Goal: Communication & Community: Answer question/provide support

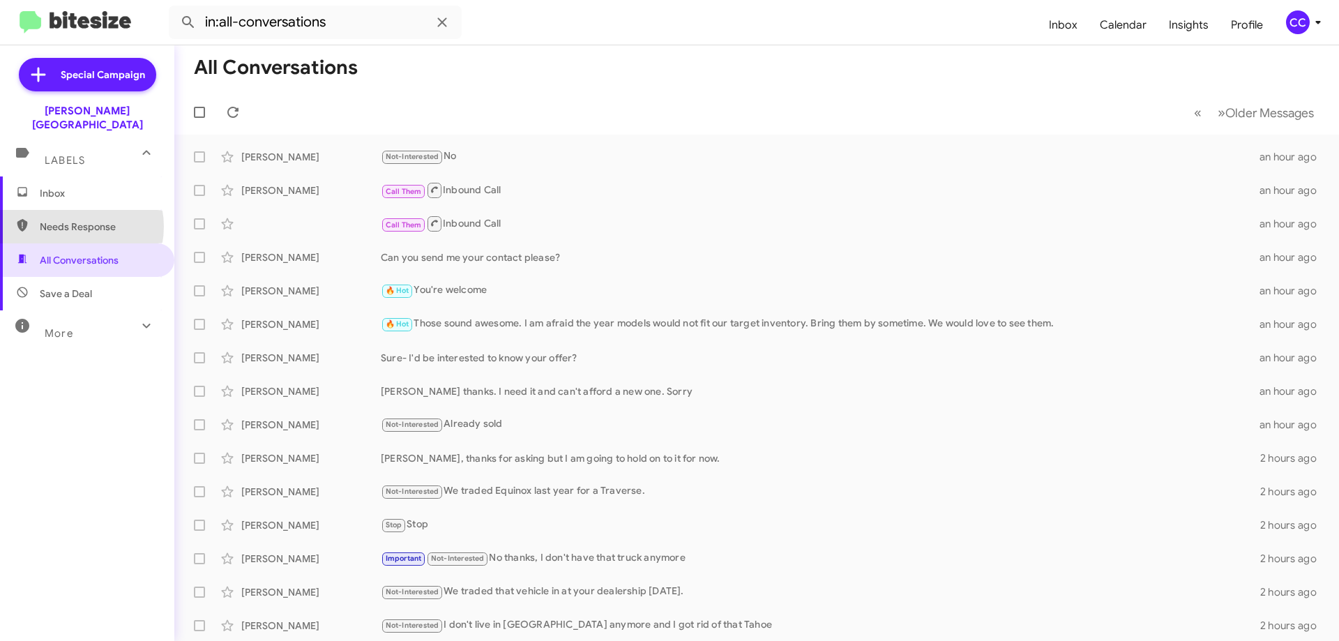
click at [69, 220] on span "Needs Response" at bounding box center [99, 227] width 119 height 14
type input "in:needs-response"
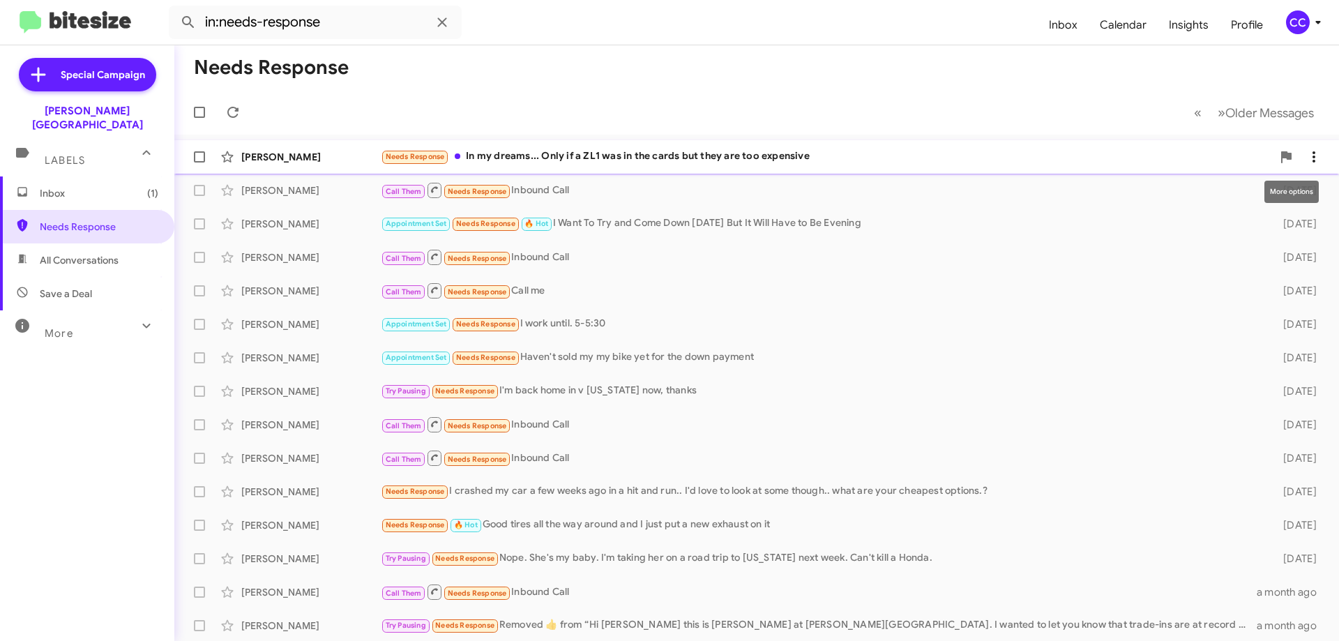
click at [1306, 153] on icon at bounding box center [1314, 157] width 17 height 17
click at [619, 156] on div at bounding box center [669, 320] width 1339 height 641
click at [281, 154] on div "[PERSON_NAME]" at bounding box center [310, 157] width 139 height 14
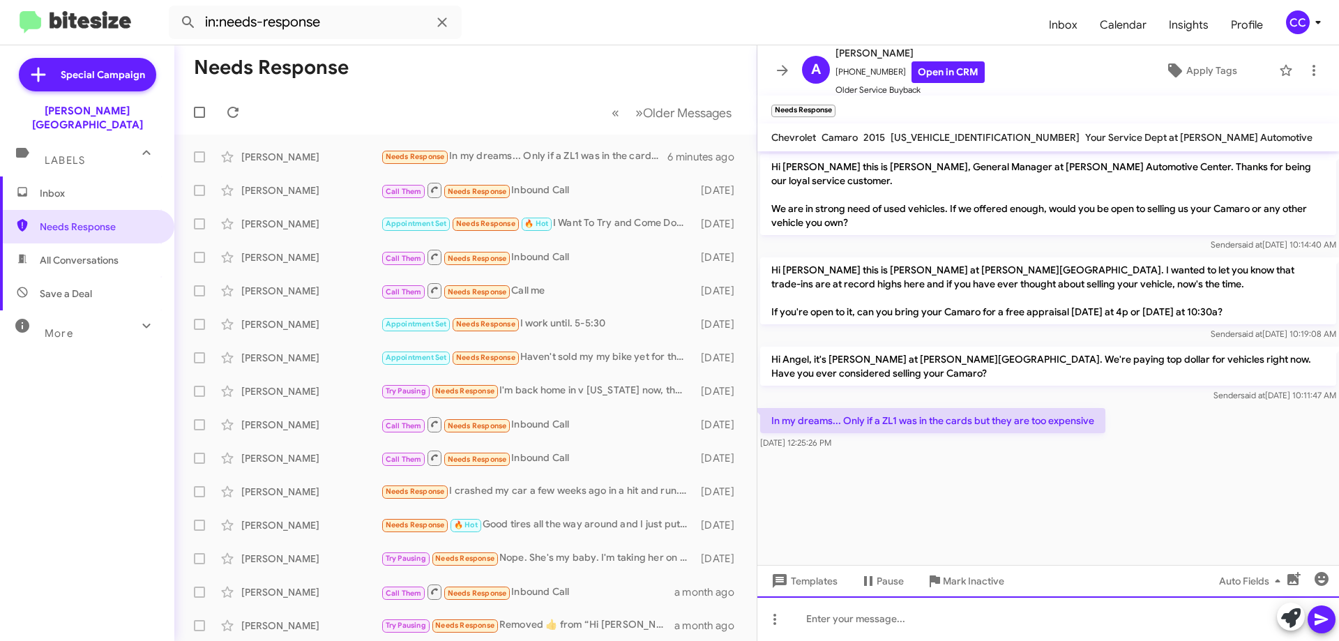
click at [824, 625] on div at bounding box center [1048, 618] width 582 height 45
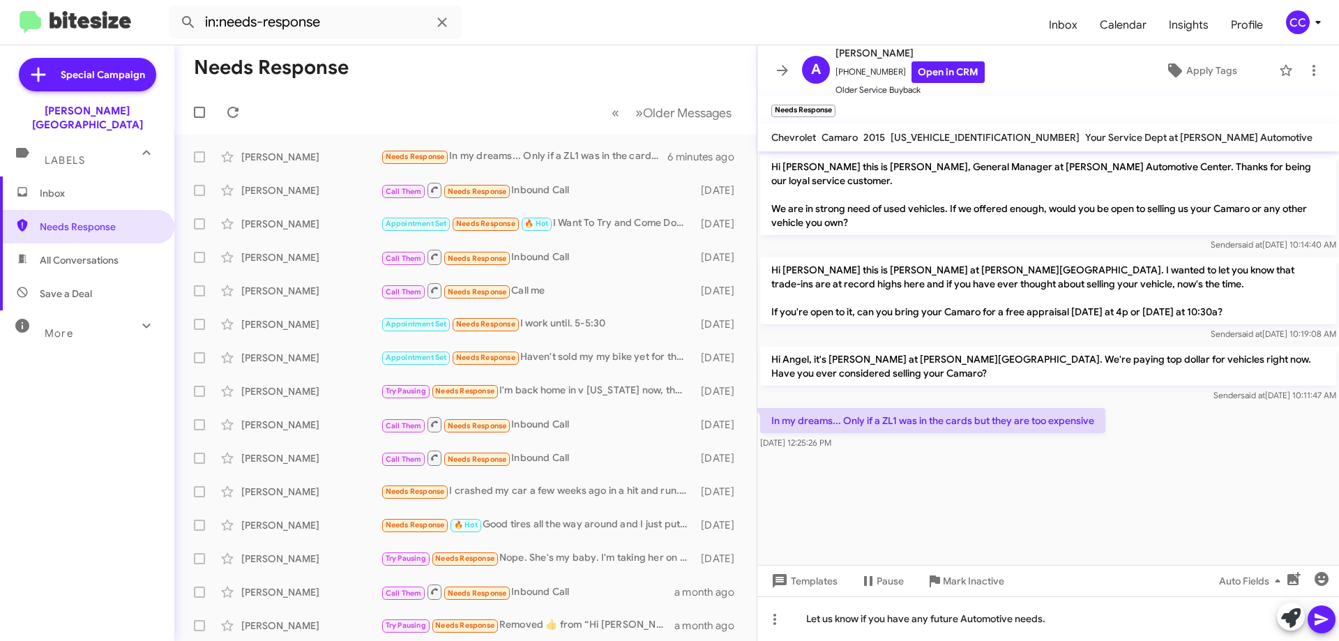
click at [1322, 622] on icon at bounding box center [1321, 620] width 13 height 12
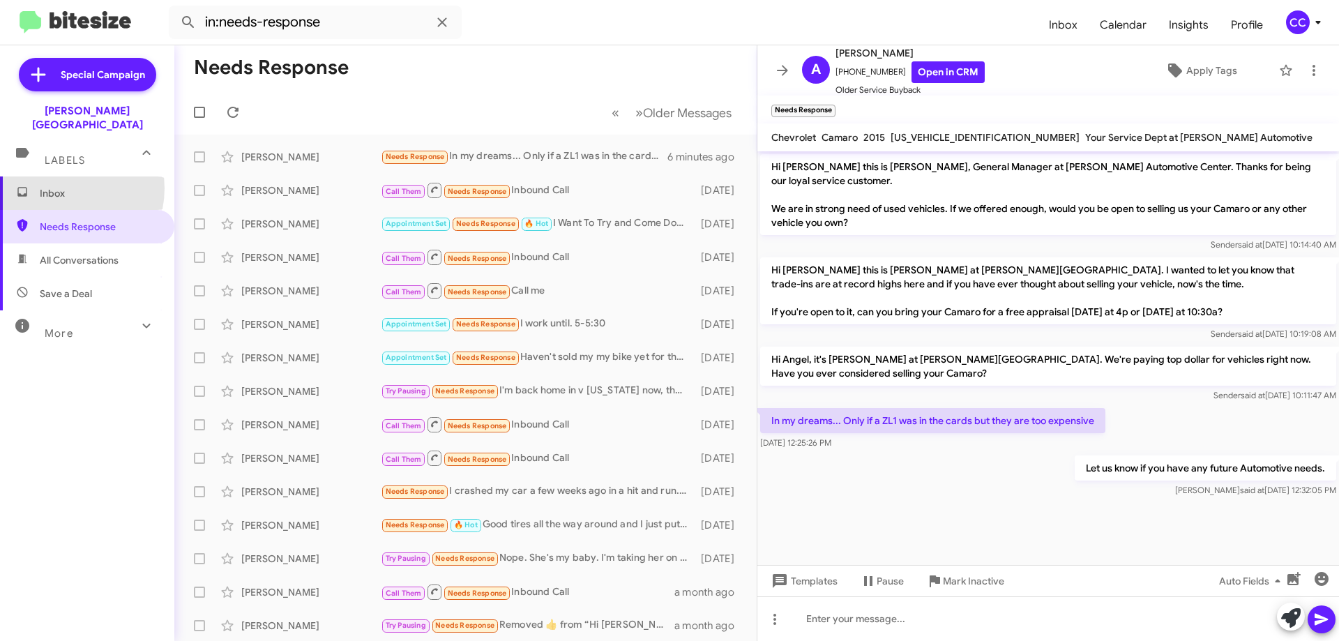
click at [59, 186] on span "Inbox" at bounding box center [99, 193] width 119 height 14
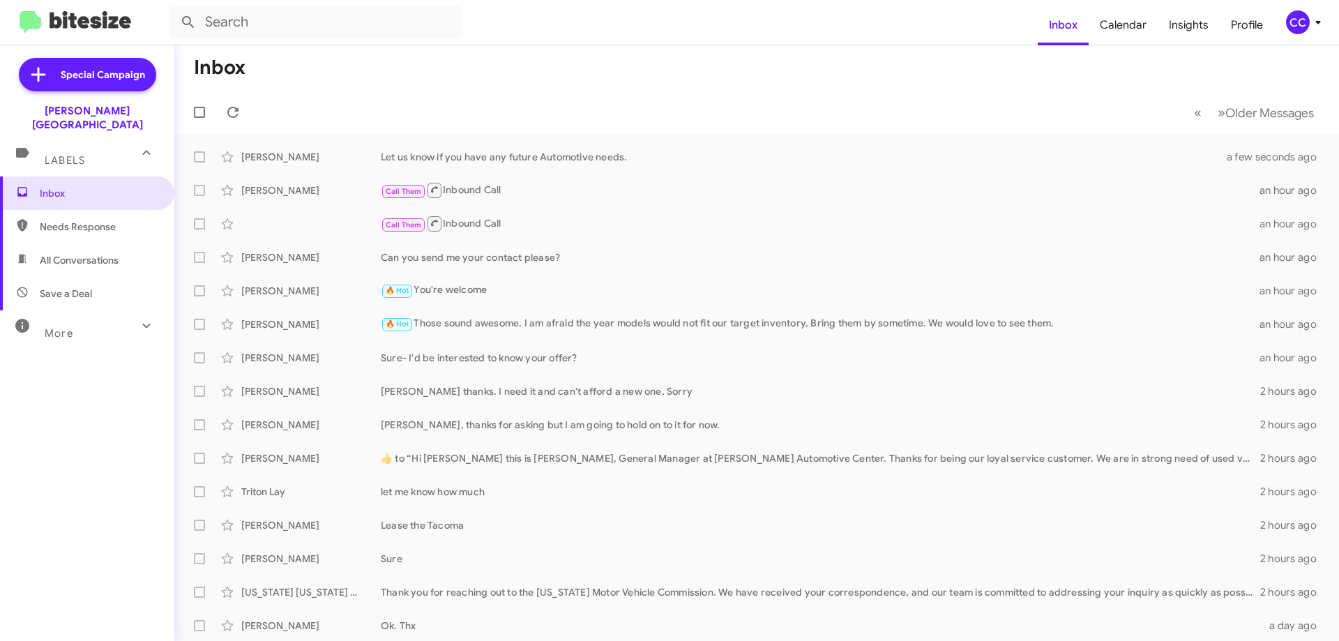
click at [66, 253] on span "All Conversations" at bounding box center [79, 260] width 79 height 14
type input "in:all-conversations"
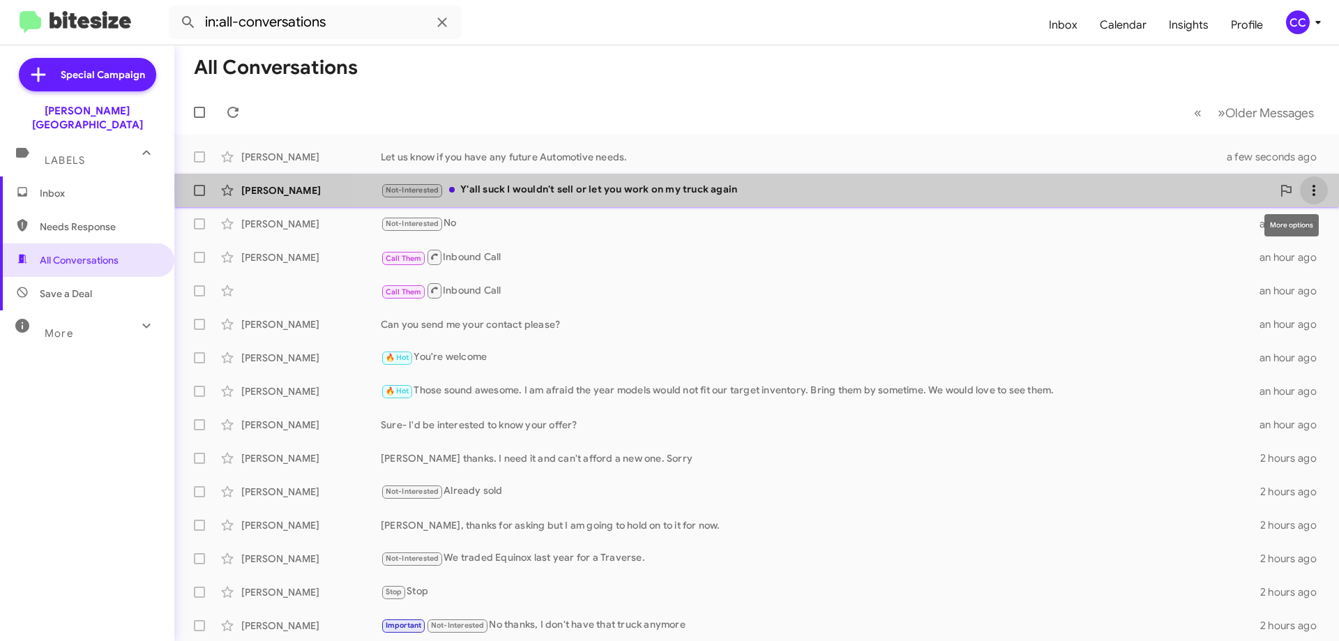
click at [1313, 186] on icon at bounding box center [1314, 190] width 3 height 11
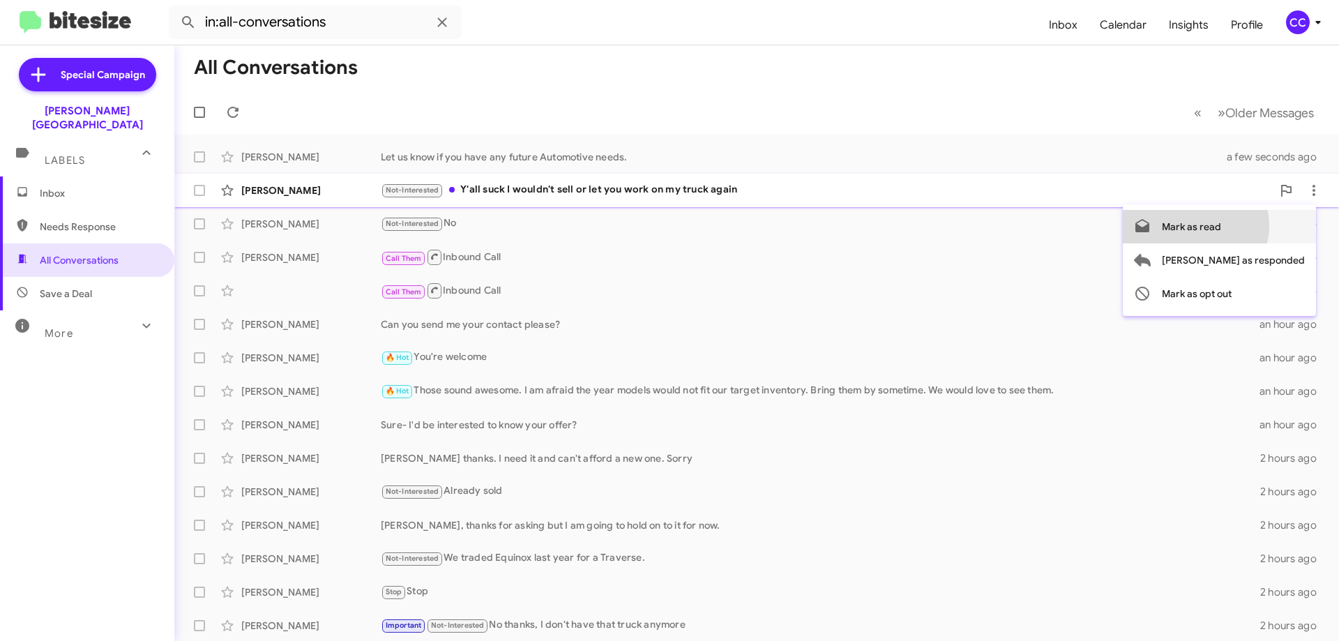
click at [1221, 225] on span "Mark as read" at bounding box center [1191, 226] width 59 height 33
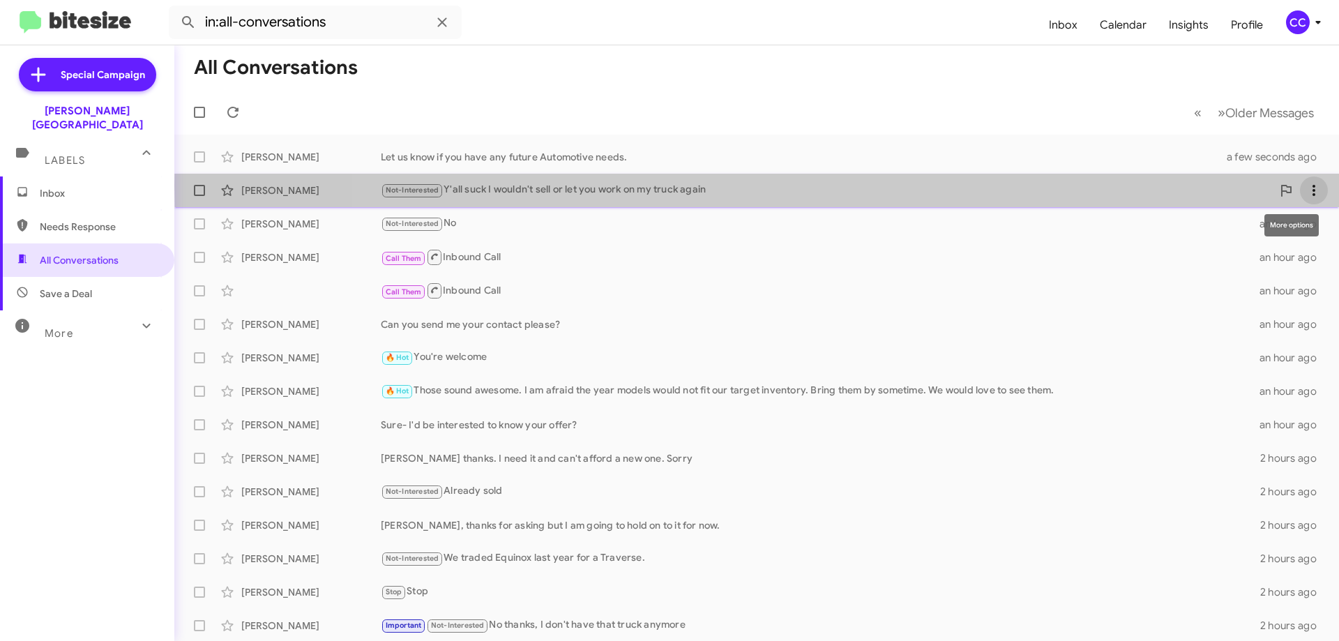
click at [1306, 186] on icon at bounding box center [1314, 190] width 17 height 17
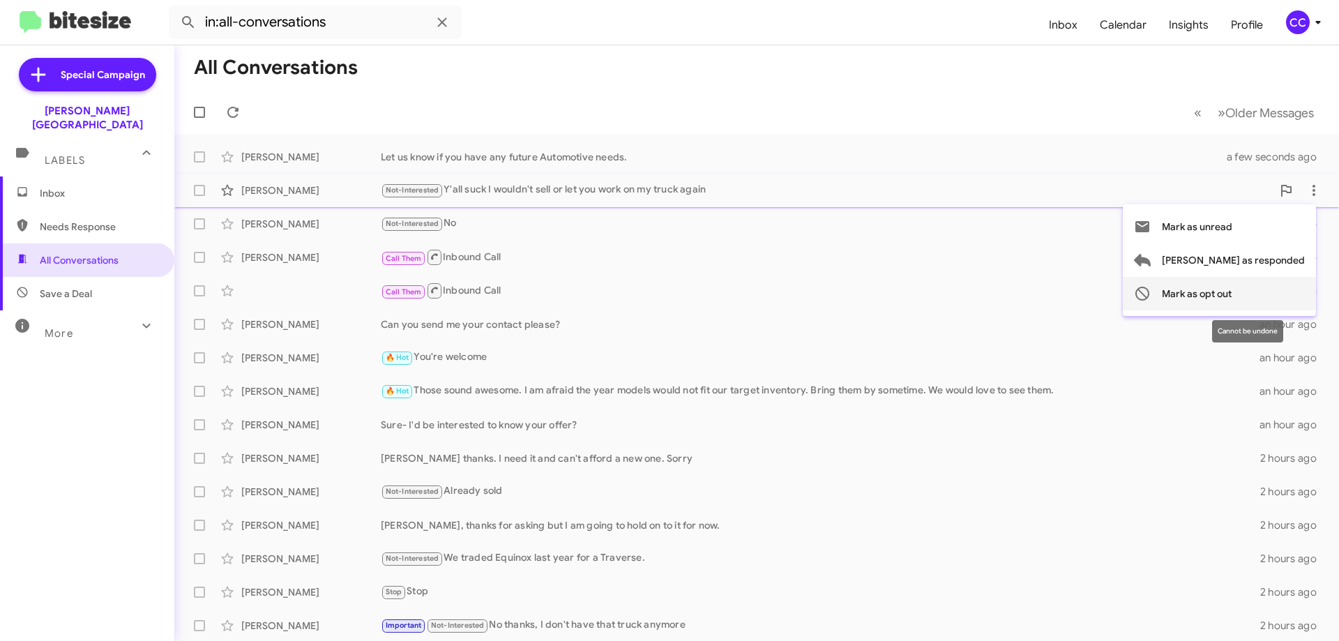
click at [1232, 295] on span "Mark as opt out" at bounding box center [1197, 293] width 70 height 33
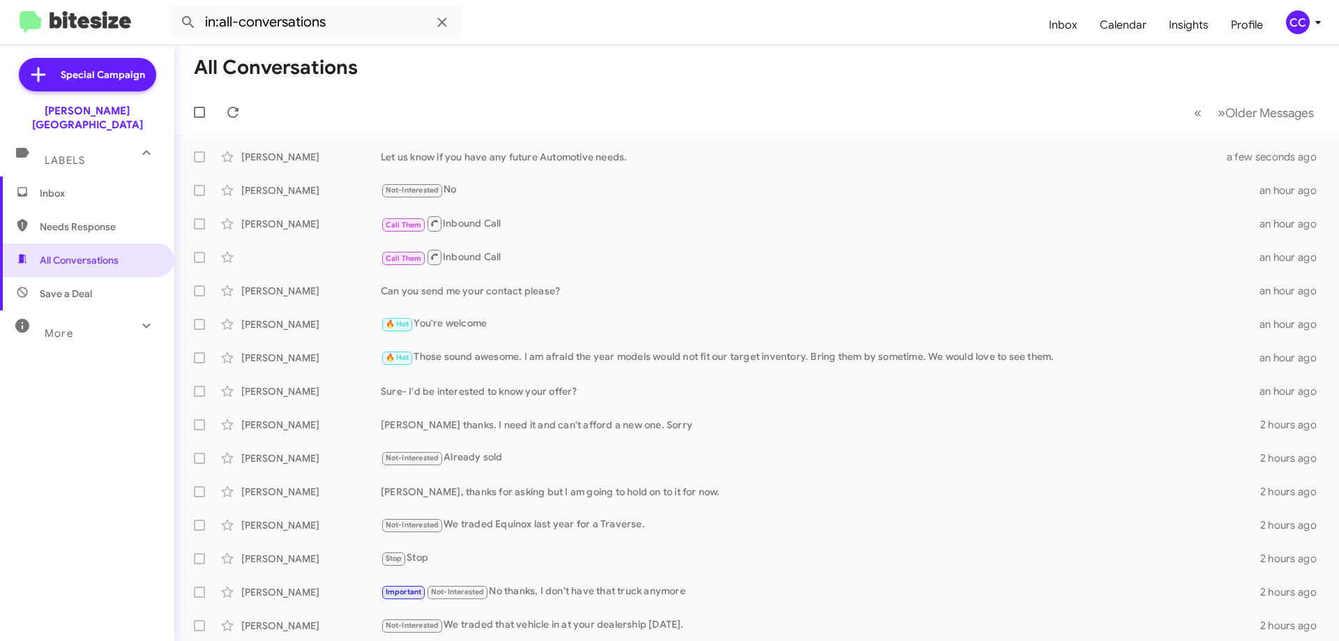
click at [60, 186] on span "Inbox" at bounding box center [99, 193] width 119 height 14
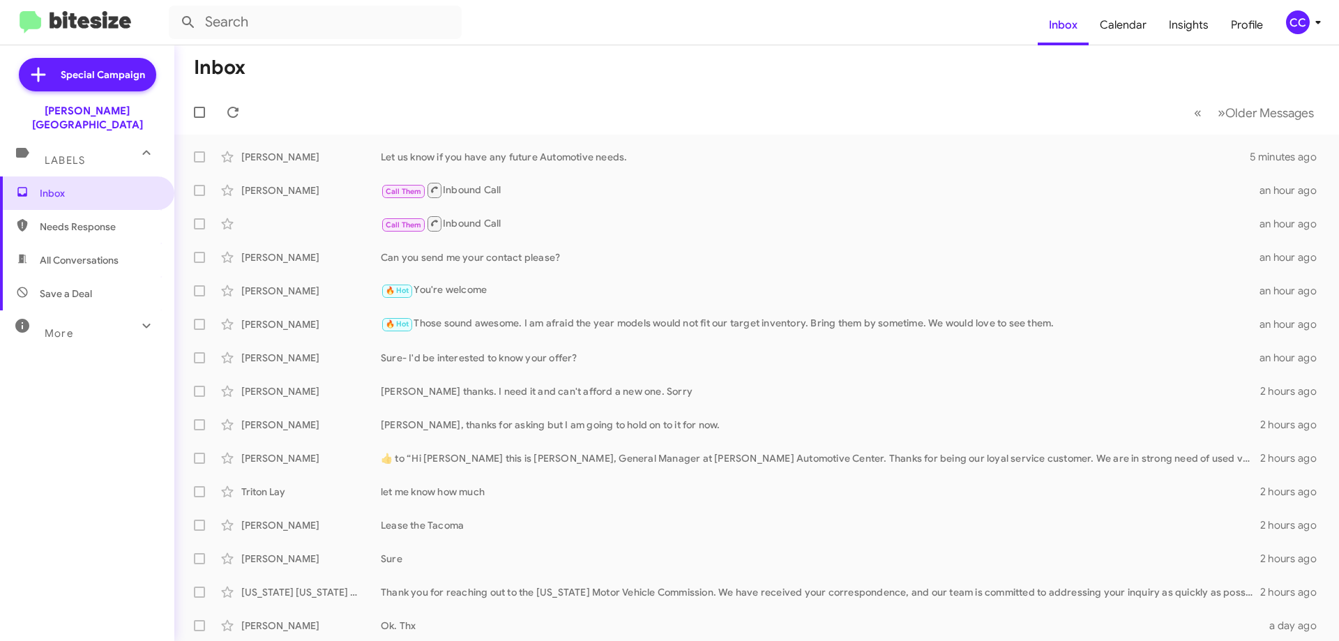
click at [77, 220] on span "Needs Response" at bounding box center [99, 227] width 119 height 14
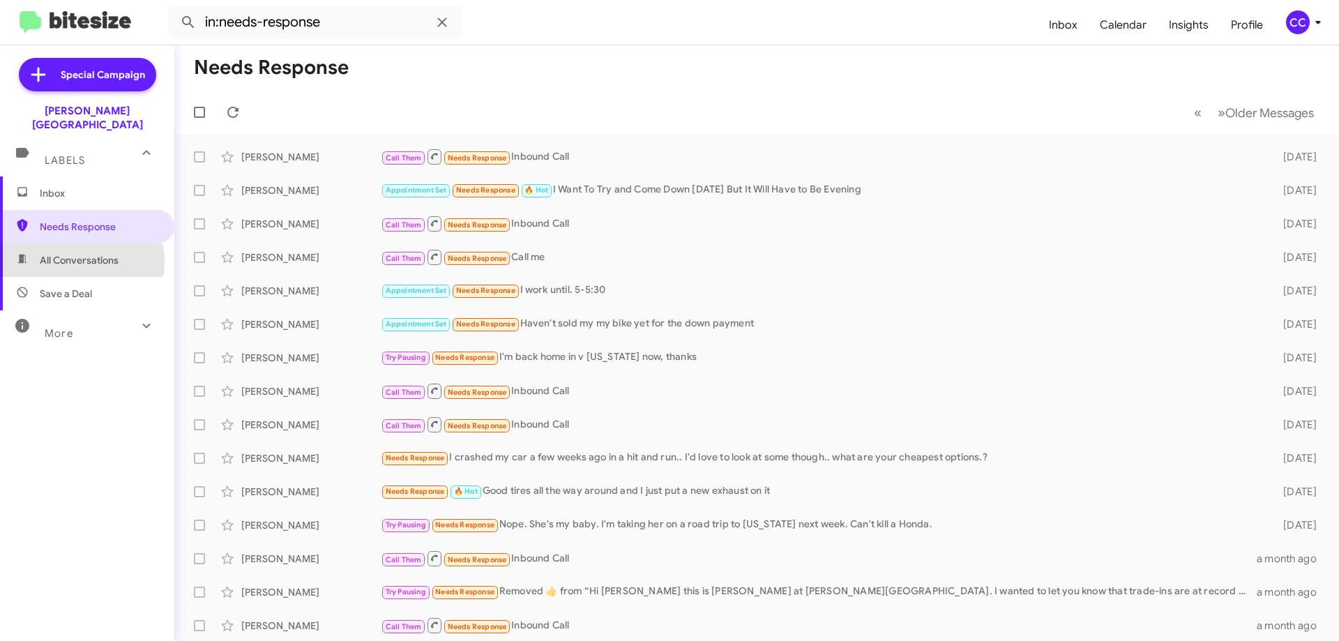
click at [75, 253] on span "All Conversations" at bounding box center [79, 260] width 79 height 14
type input "in:all-conversations"
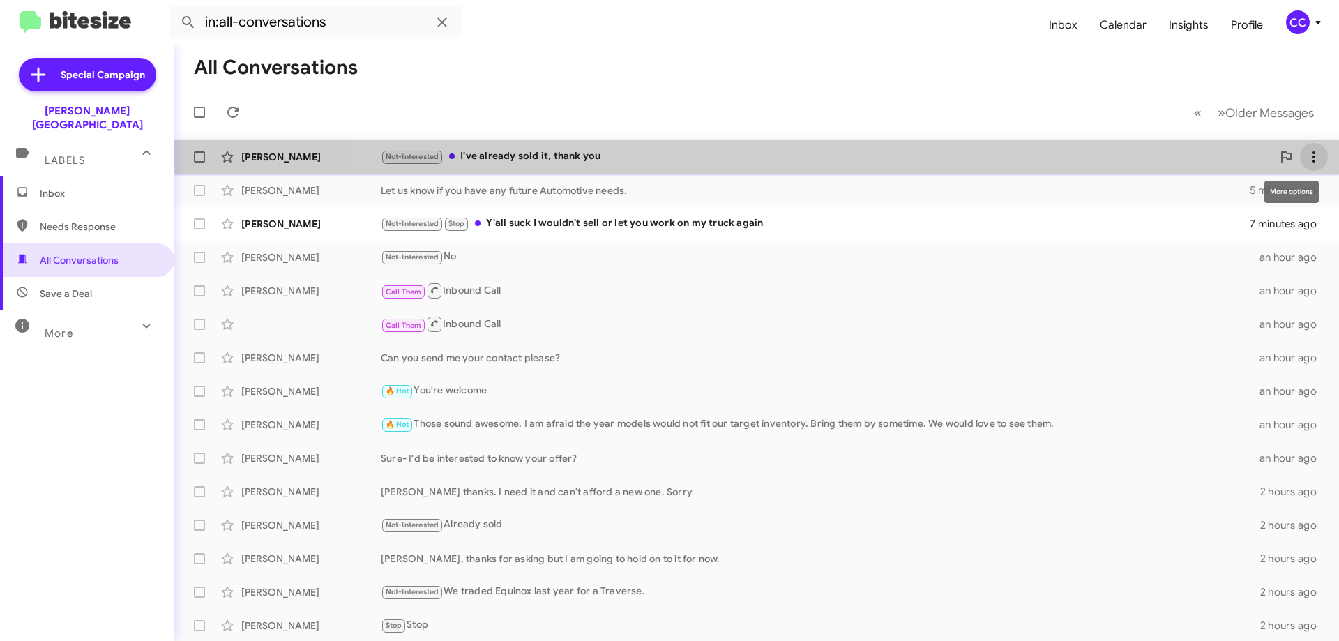
click at [1306, 153] on icon at bounding box center [1314, 157] width 17 height 17
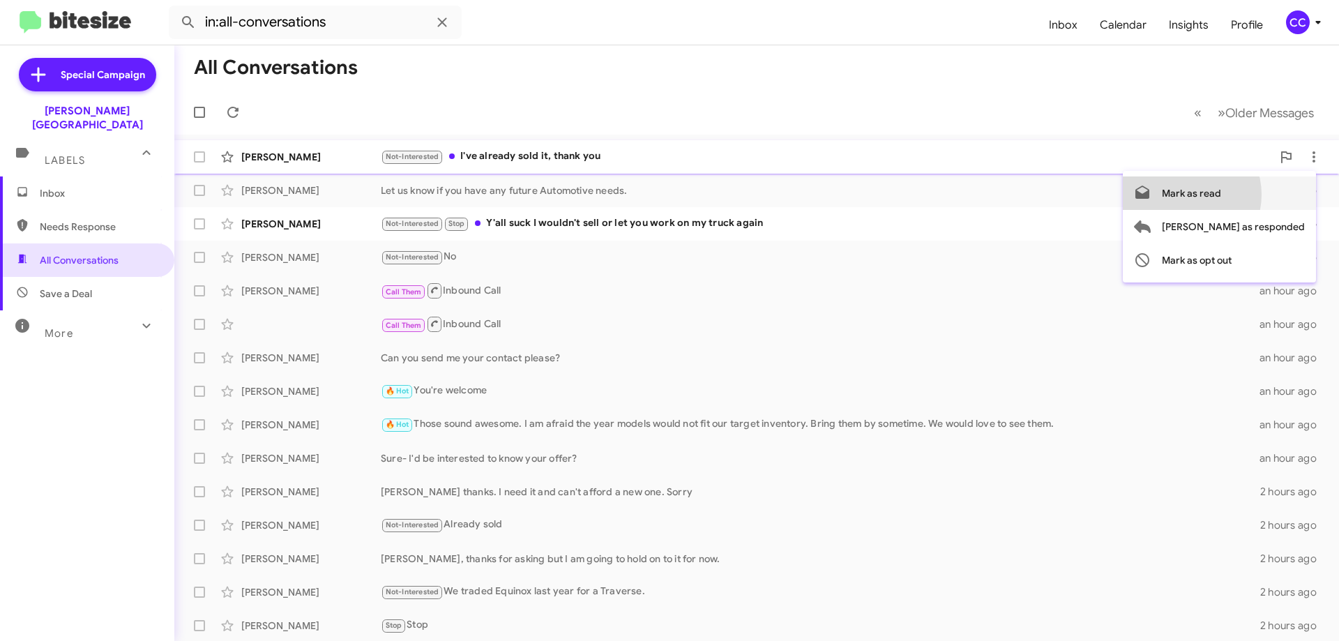
click at [1221, 195] on span "Mark as read" at bounding box center [1191, 192] width 59 height 33
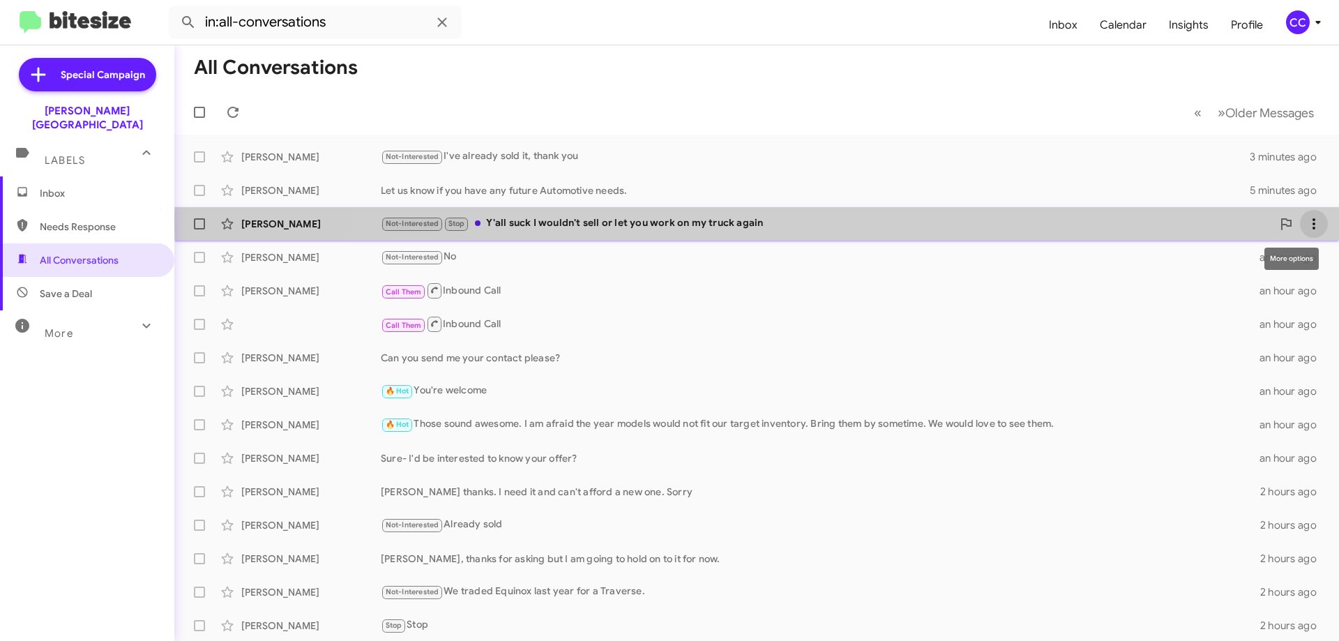
click at [1313, 224] on icon at bounding box center [1314, 223] width 3 height 11
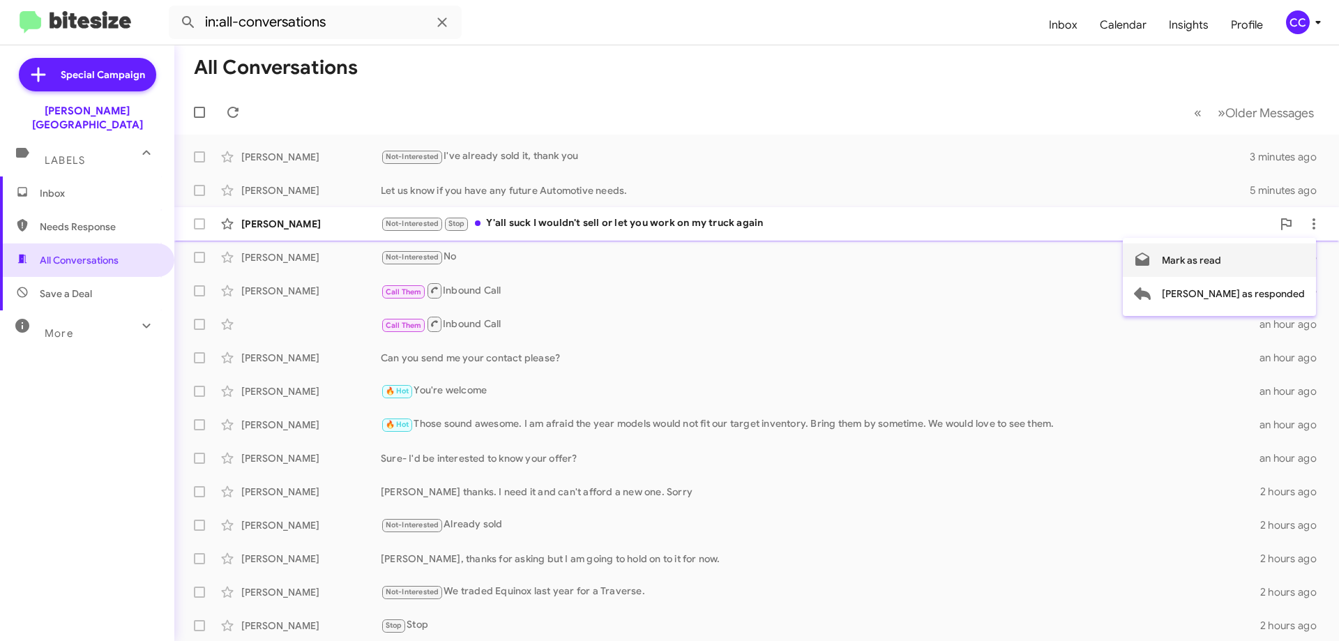
click at [1221, 256] on span "Mark as read" at bounding box center [1191, 259] width 59 height 33
